Goal: Task Accomplishment & Management: Use online tool/utility

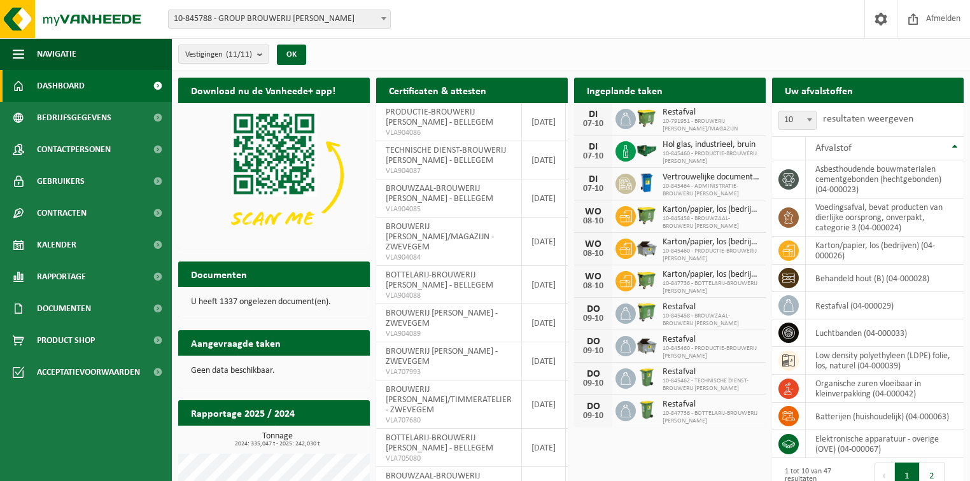
click at [242, 10] on span "10-845788 - GROUP BROUWERIJ [PERSON_NAME]" at bounding box center [279, 19] width 221 height 18
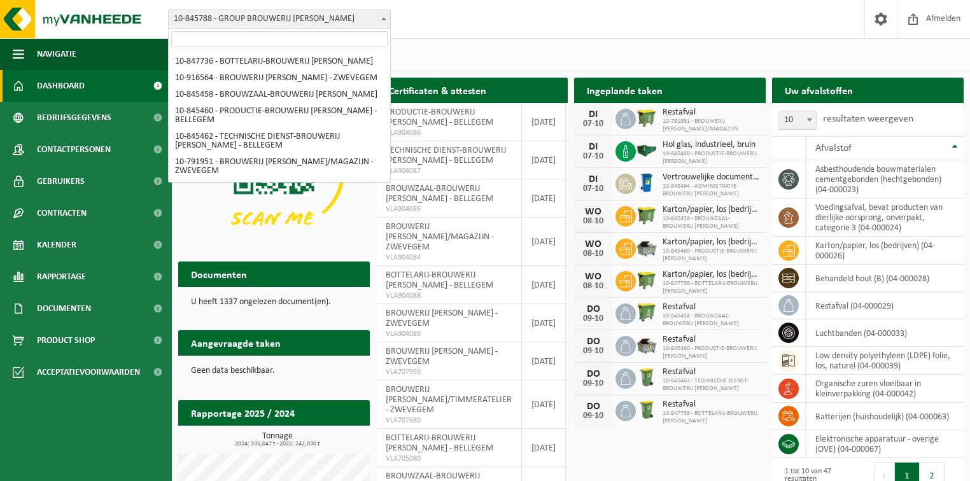
scroll to position [66, 0]
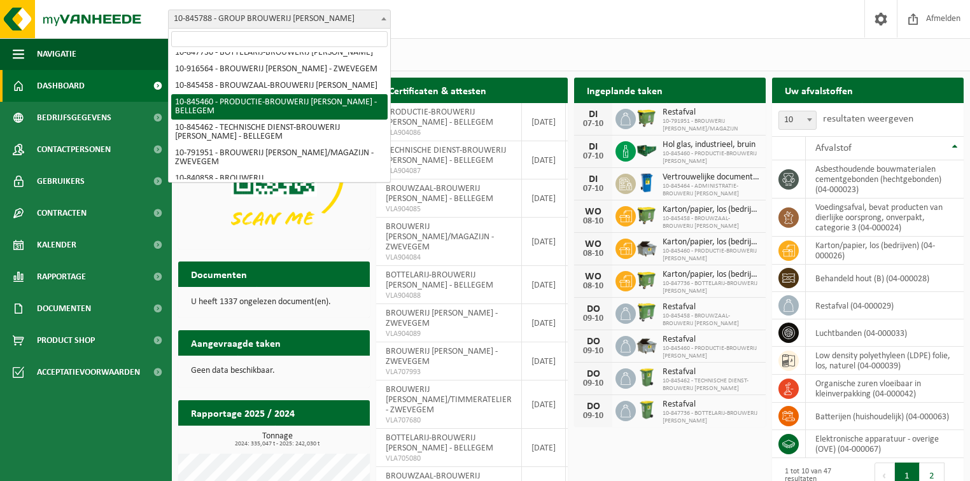
select select "93533"
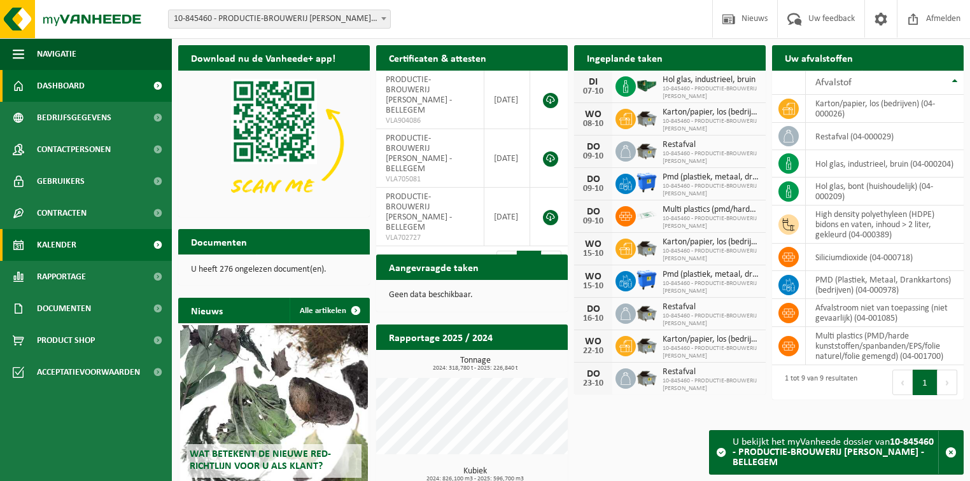
click at [40, 244] on span "Kalender" at bounding box center [56, 245] width 39 height 32
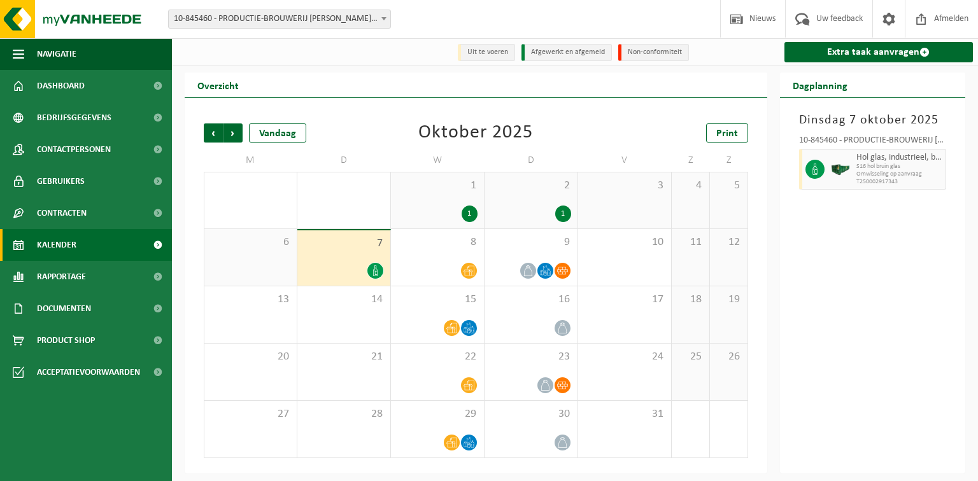
click at [339, 257] on div "7" at bounding box center [343, 257] width 93 height 55
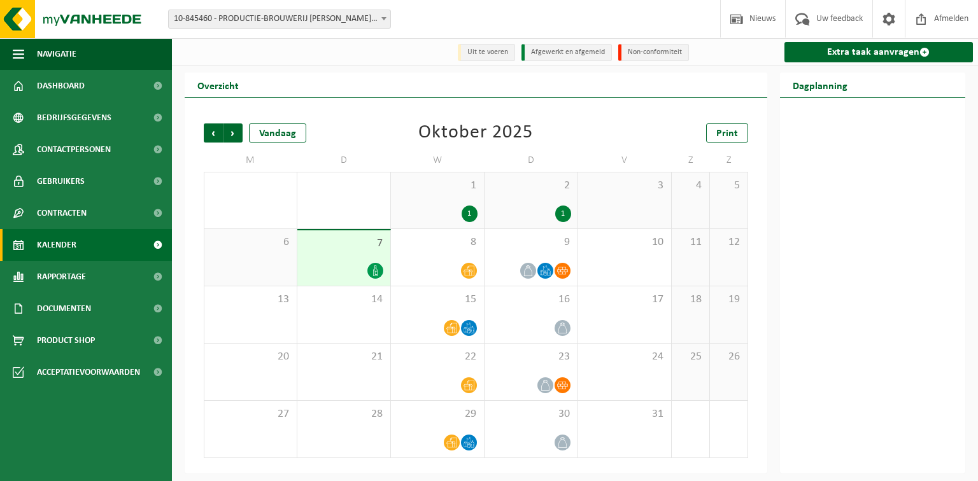
click at [346, 254] on div "7" at bounding box center [343, 257] width 93 height 55
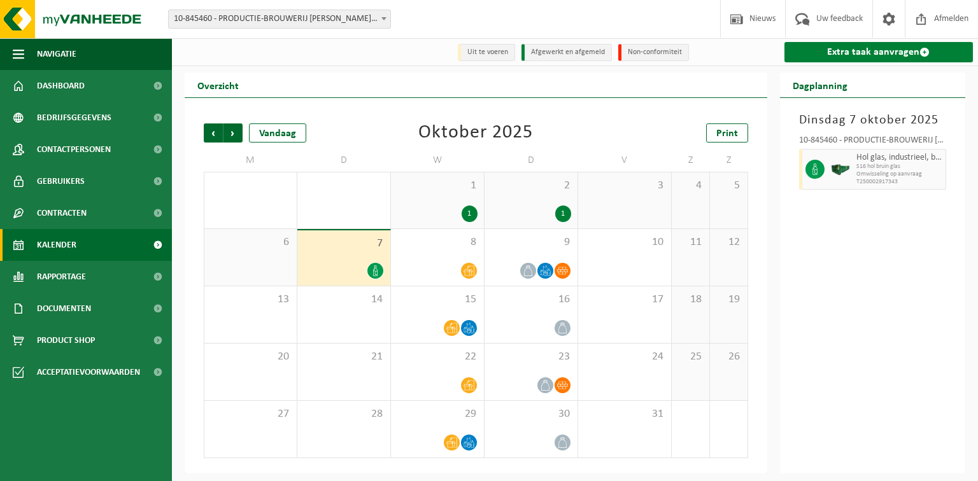
click at [854, 57] on link "Extra taak aanvragen" at bounding box center [878, 52] width 189 height 20
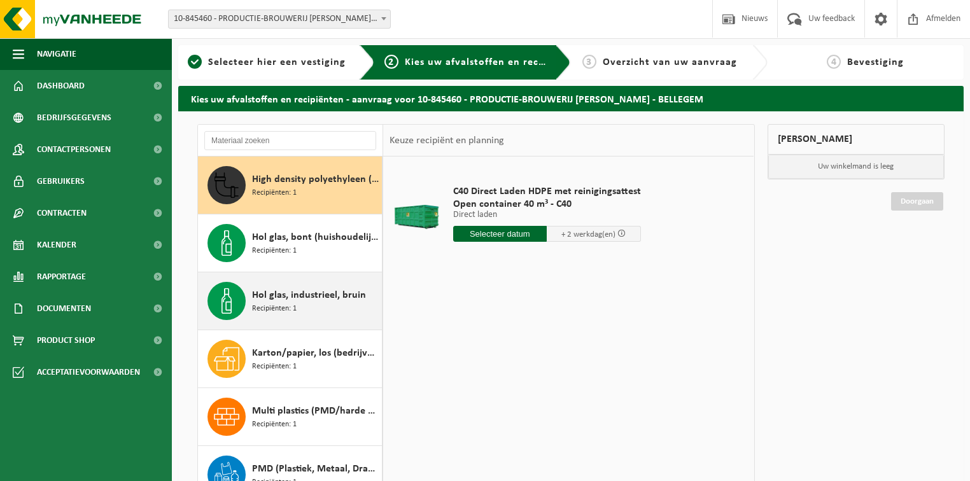
click at [273, 296] on span "Hol glas, industrieel, bruin" at bounding box center [309, 295] width 114 height 15
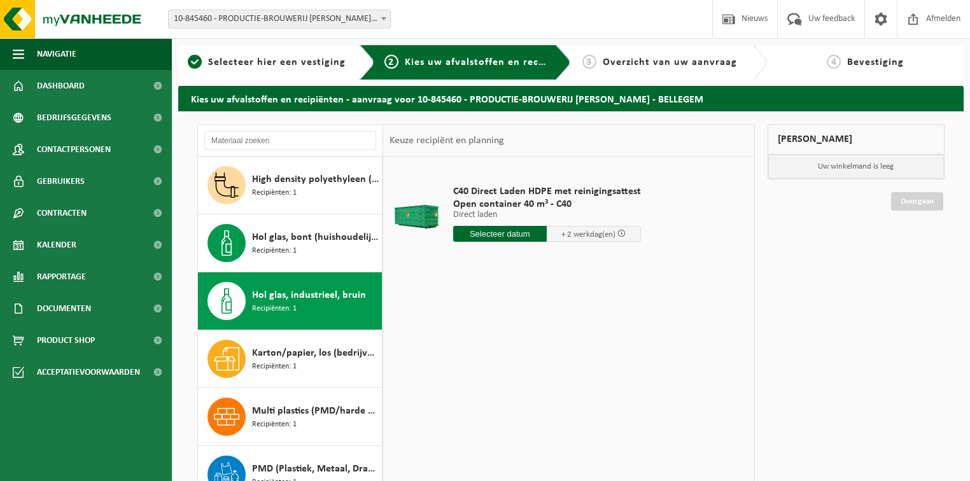
scroll to position [79, 0]
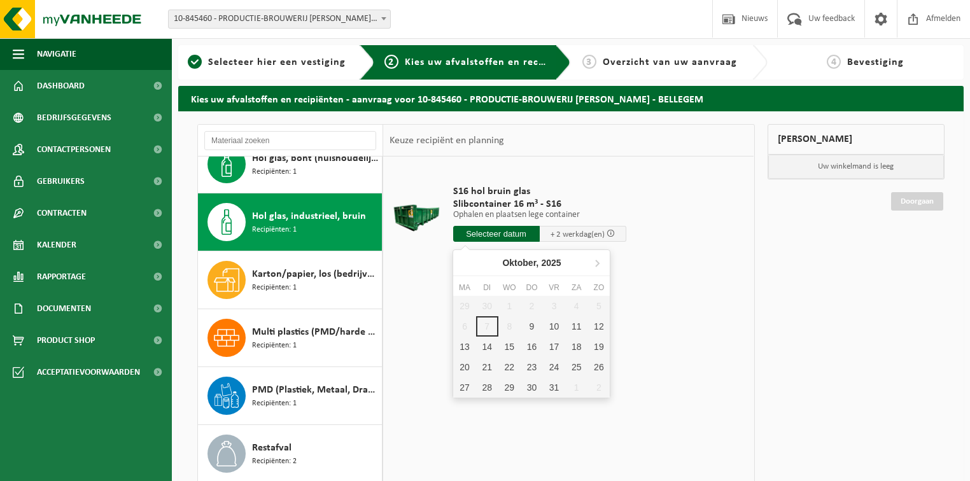
click at [497, 232] on input "text" at bounding box center [496, 234] width 87 height 16
click at [534, 324] on div "9" at bounding box center [532, 326] width 22 height 20
type input "Van 2025-10-09"
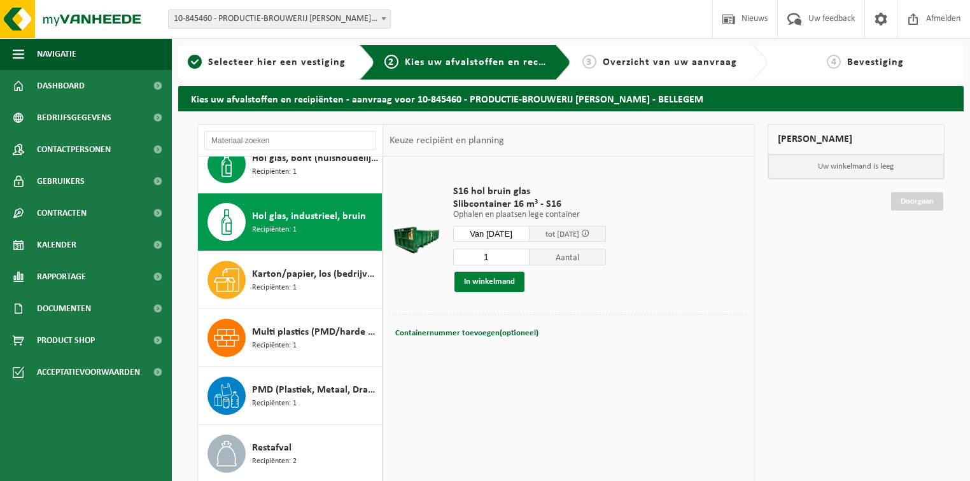
click at [497, 285] on button "In winkelmand" at bounding box center [489, 282] width 70 height 20
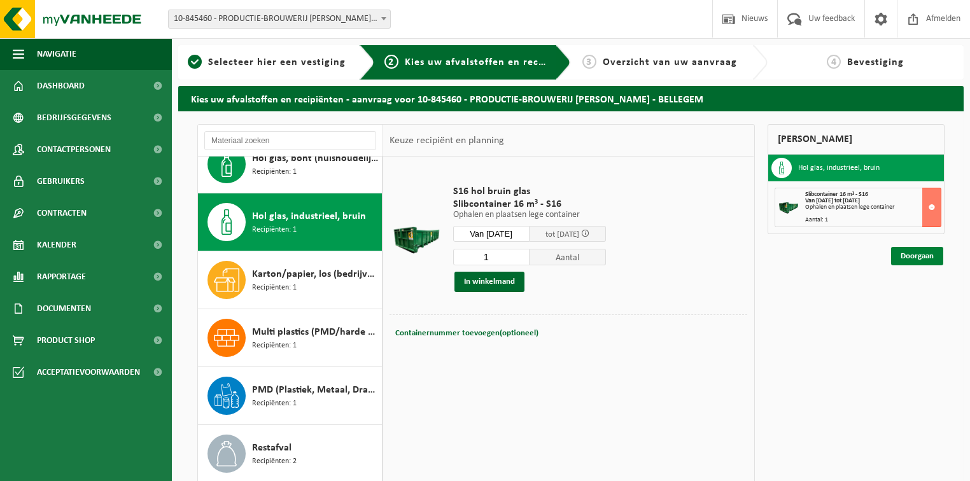
click at [932, 254] on link "Doorgaan" at bounding box center [917, 256] width 52 height 18
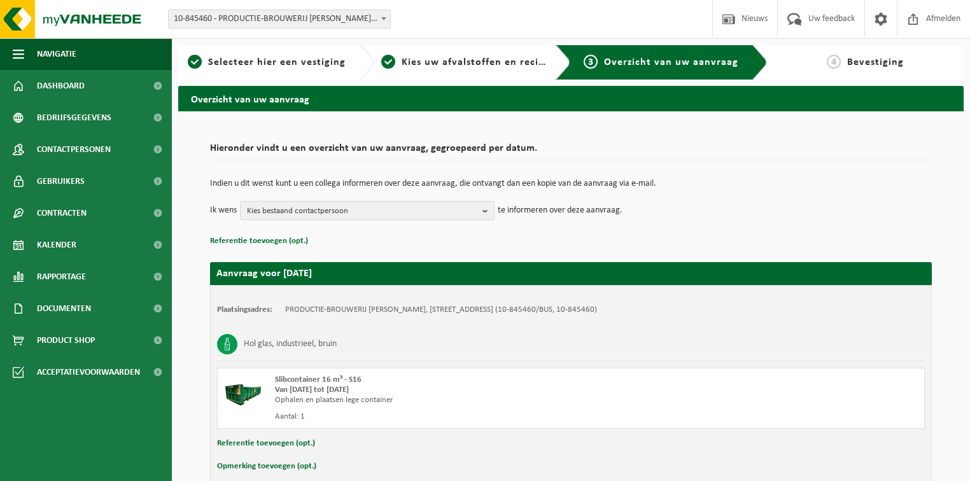
click at [421, 202] on span "Kies bestaand contactpersoon" at bounding box center [362, 211] width 230 height 19
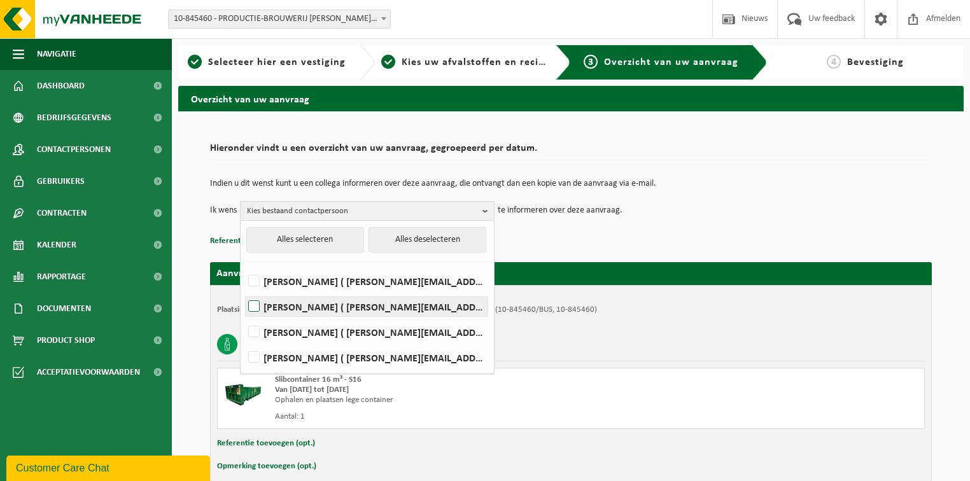
click at [311, 306] on label "Mathieu Moenens ( mathieu.moenens@omer.be )" at bounding box center [367, 306] width 242 height 19
click at [244, 291] on input "Mathieu Moenens ( mathieu.moenens@omer.be )" at bounding box center [243, 290] width 1 height 1
checkbox input "true"
click at [568, 235] on p "Referentie toevoegen (opt.)" at bounding box center [571, 241] width 722 height 17
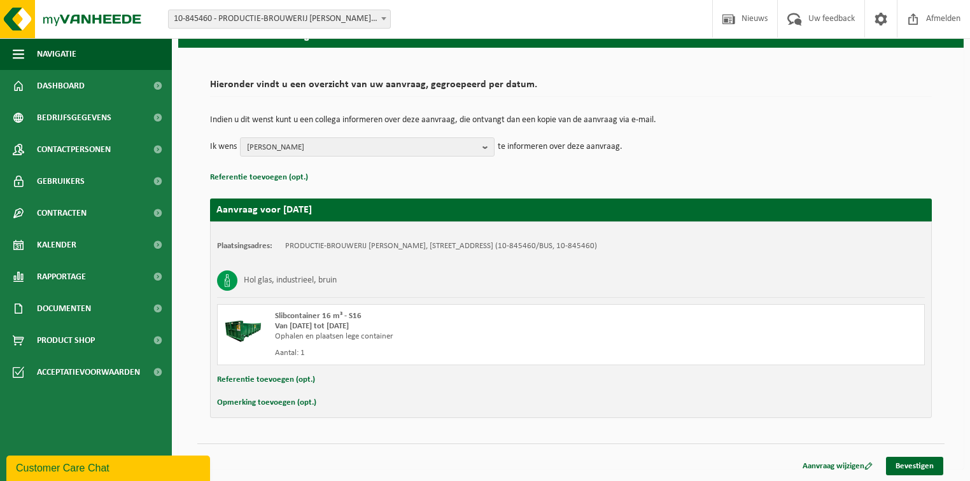
scroll to position [64, 0]
click at [913, 460] on link "Bevestigen" at bounding box center [914, 466] width 57 height 18
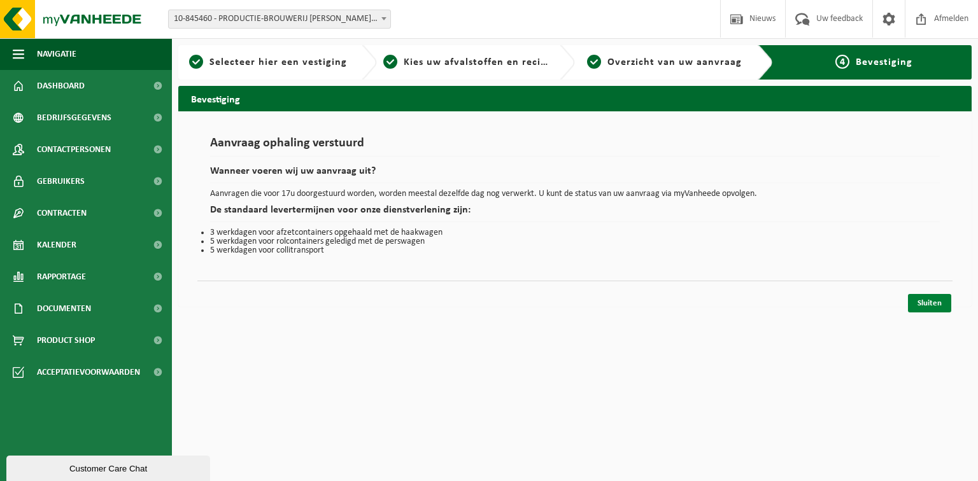
click at [925, 303] on link "Sluiten" at bounding box center [929, 303] width 43 height 18
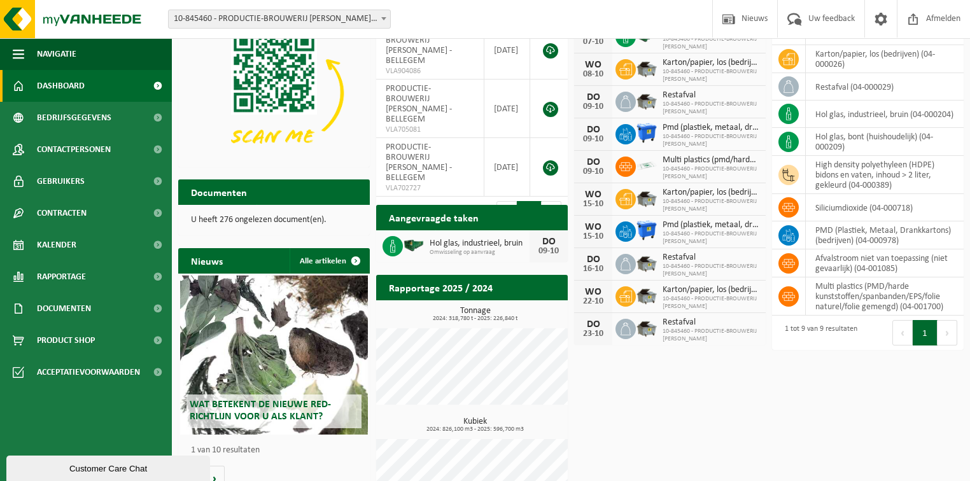
scroll to position [97, 0]
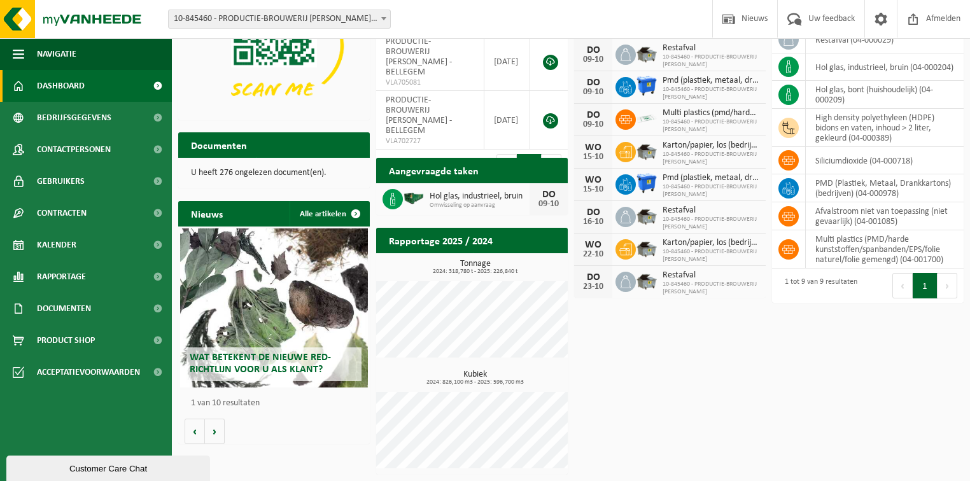
click at [124, 465] on div "Customer Care Chat" at bounding box center [108, 469] width 185 height 10
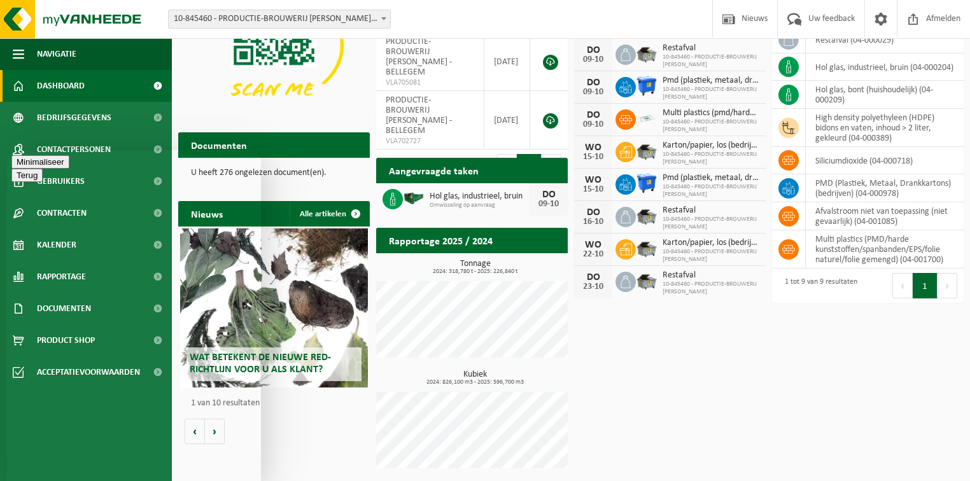
click at [69, 169] on button "Minimaliseer" at bounding box center [40, 161] width 58 height 13
